Goal: Navigation & Orientation: Find specific page/section

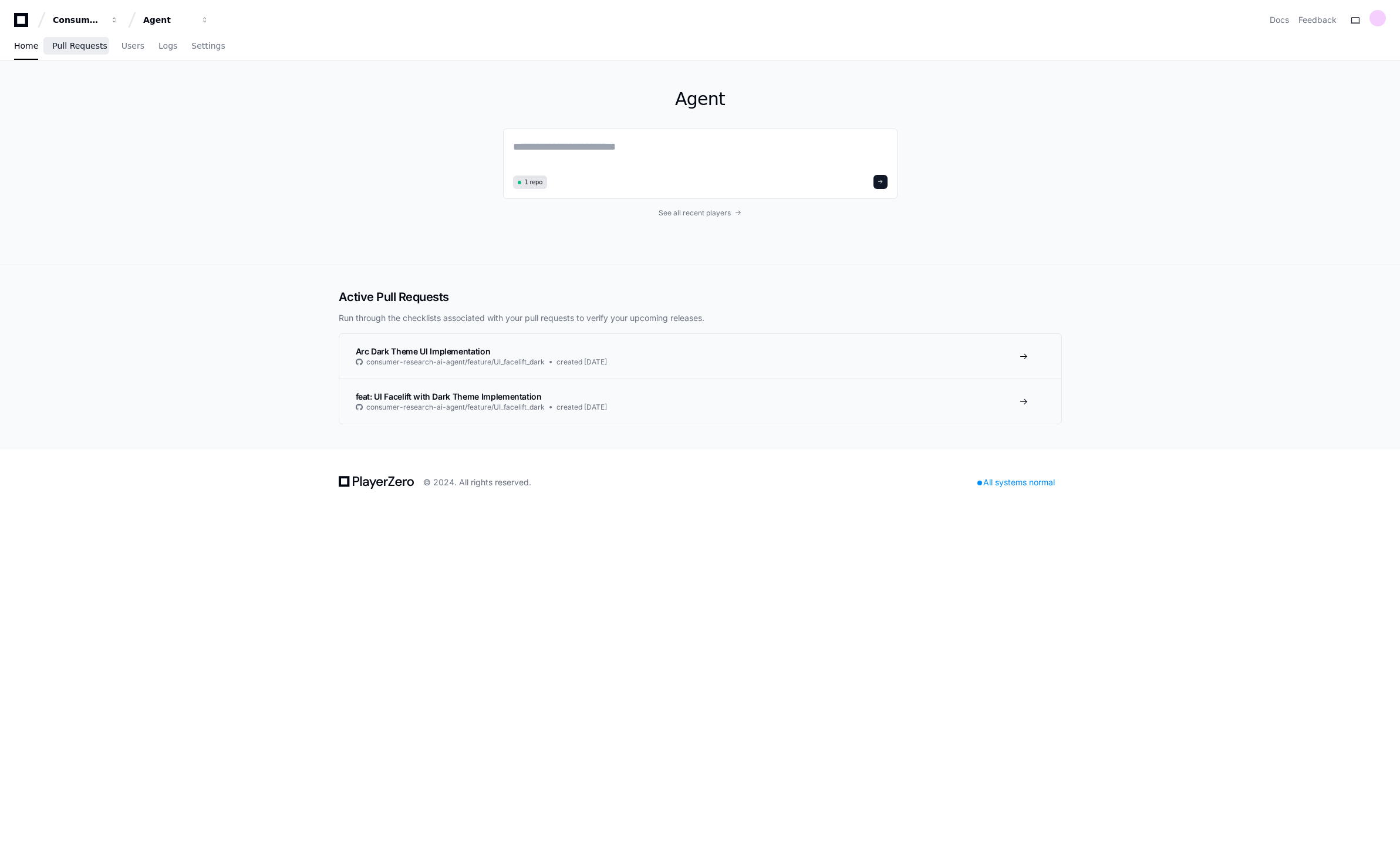
click at [60, 47] on span "Pull Requests" at bounding box center [80, 46] width 55 height 7
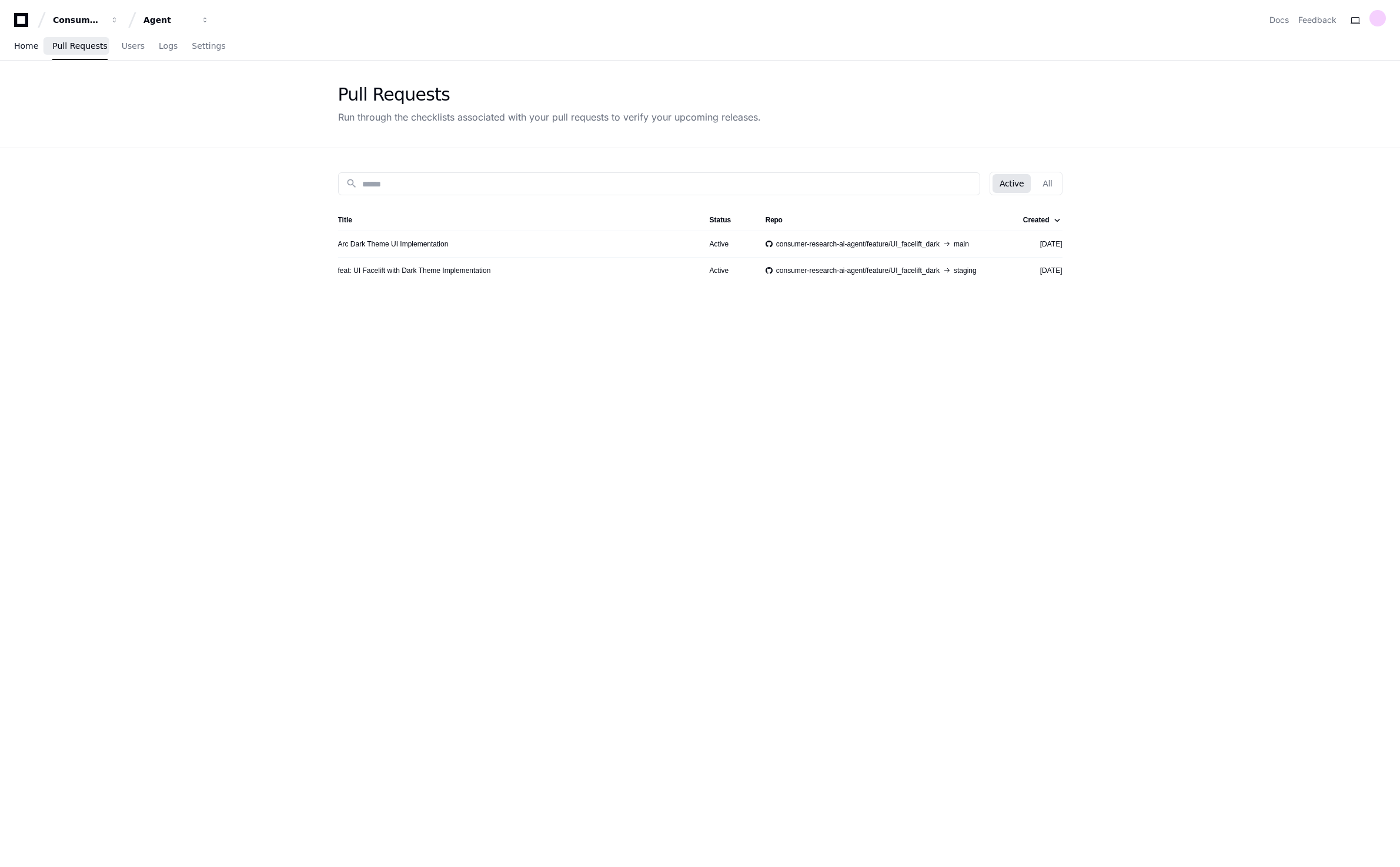
click at [25, 43] on span "Home" at bounding box center [27, 46] width 24 height 7
